Goal: Browse casually: Explore the website without a specific task or goal

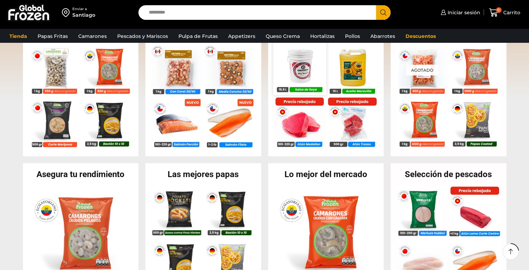
scroll to position [171, 0]
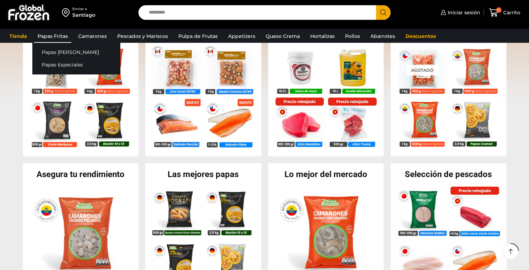
click at [52, 39] on link "Papas Fritas" at bounding box center [52, 36] width 37 height 13
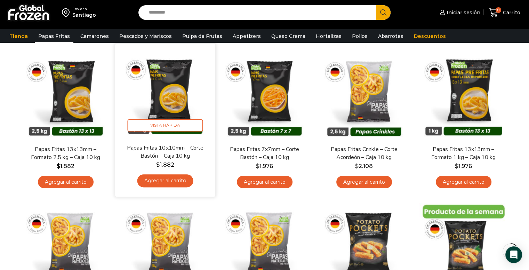
scroll to position [61, 0]
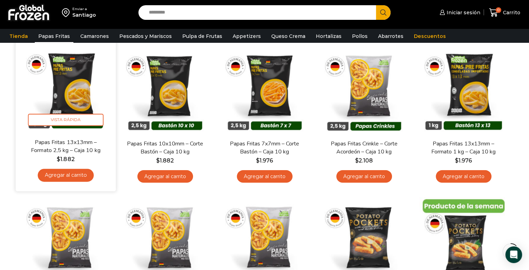
click at [77, 104] on img at bounding box center [66, 88] width 90 height 90
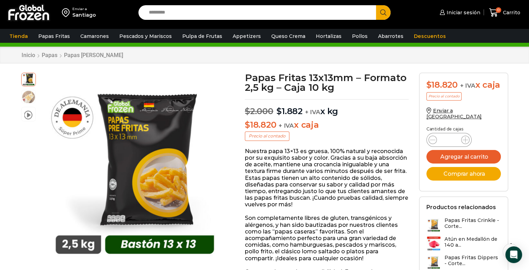
scroll to position [13, 0]
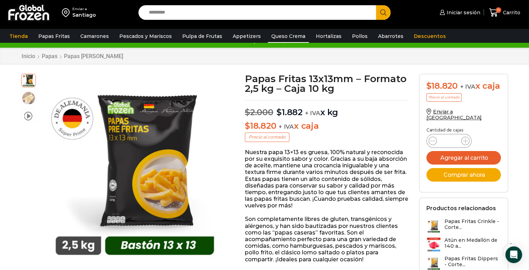
click at [283, 41] on link "Queso Crema" at bounding box center [288, 36] width 41 height 13
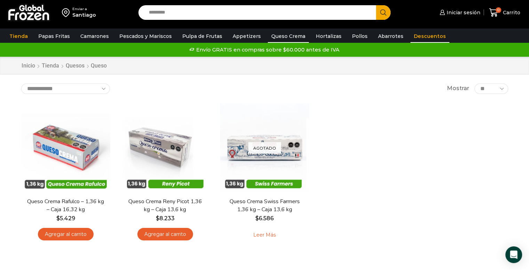
click at [411, 37] on link "Descuentos" at bounding box center [430, 36] width 39 height 13
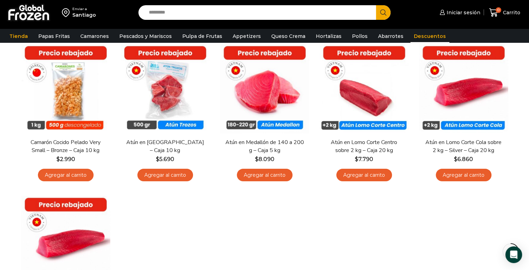
scroll to position [63, 0]
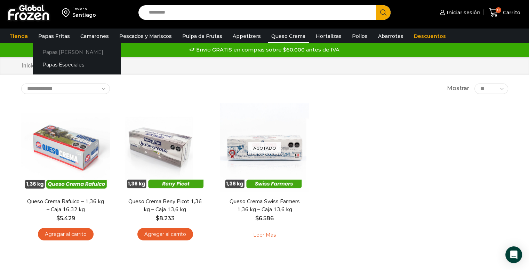
click at [60, 48] on link "Papas [PERSON_NAME]" at bounding box center [77, 52] width 88 height 13
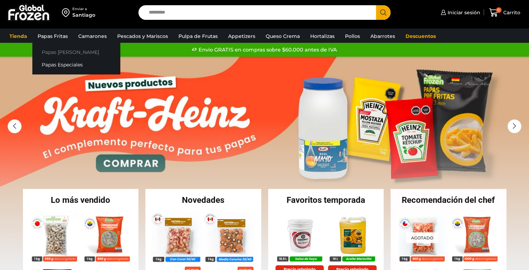
click at [52, 52] on link "Papas [PERSON_NAME]" at bounding box center [76, 52] width 88 height 13
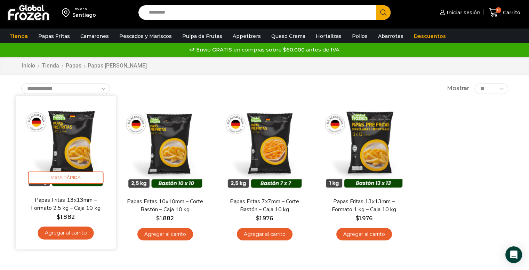
click at [74, 142] on img at bounding box center [66, 146] width 90 height 90
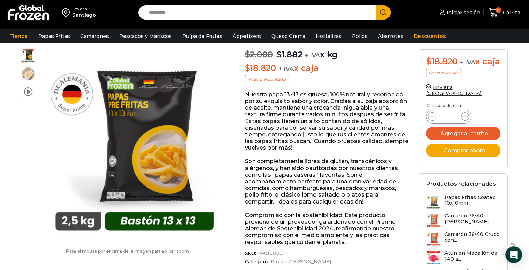
scroll to position [70, 0]
click at [193, 36] on link "Pulpa de Frutas" at bounding box center [202, 36] width 47 height 13
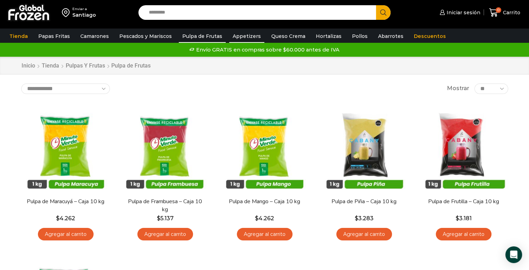
click at [233, 39] on link "Appetizers" at bounding box center [246, 36] width 35 height 13
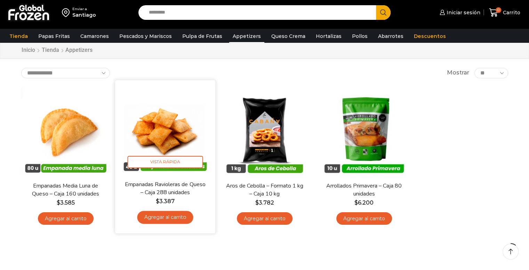
scroll to position [20, 0]
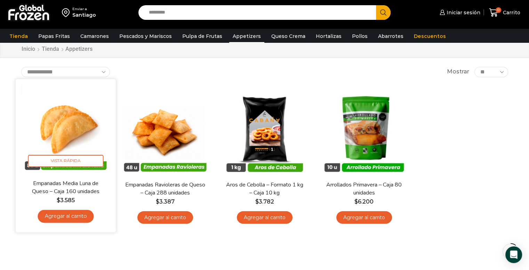
click at [54, 149] on img at bounding box center [66, 129] width 90 height 90
click at [65, 138] on img at bounding box center [66, 129] width 90 height 90
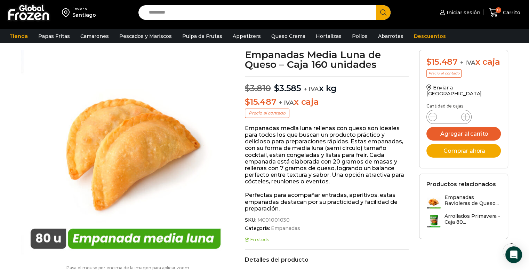
scroll to position [38, 0]
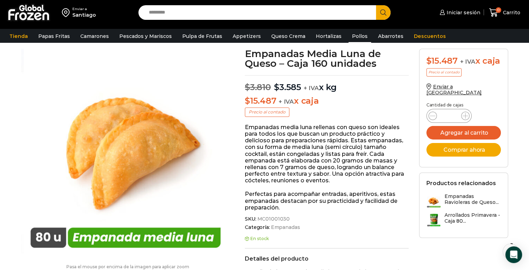
click at [349, 37] on link "Pollos" at bounding box center [360, 36] width 23 height 13
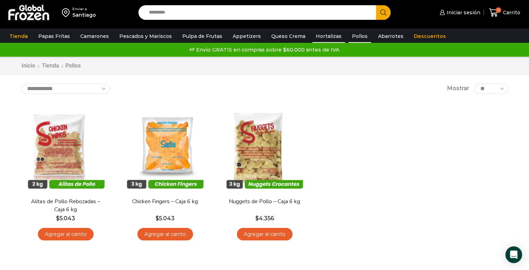
click at [322, 32] on link "Hortalizas" at bounding box center [329, 36] width 33 height 13
